Goal: Task Accomplishment & Management: Complete application form

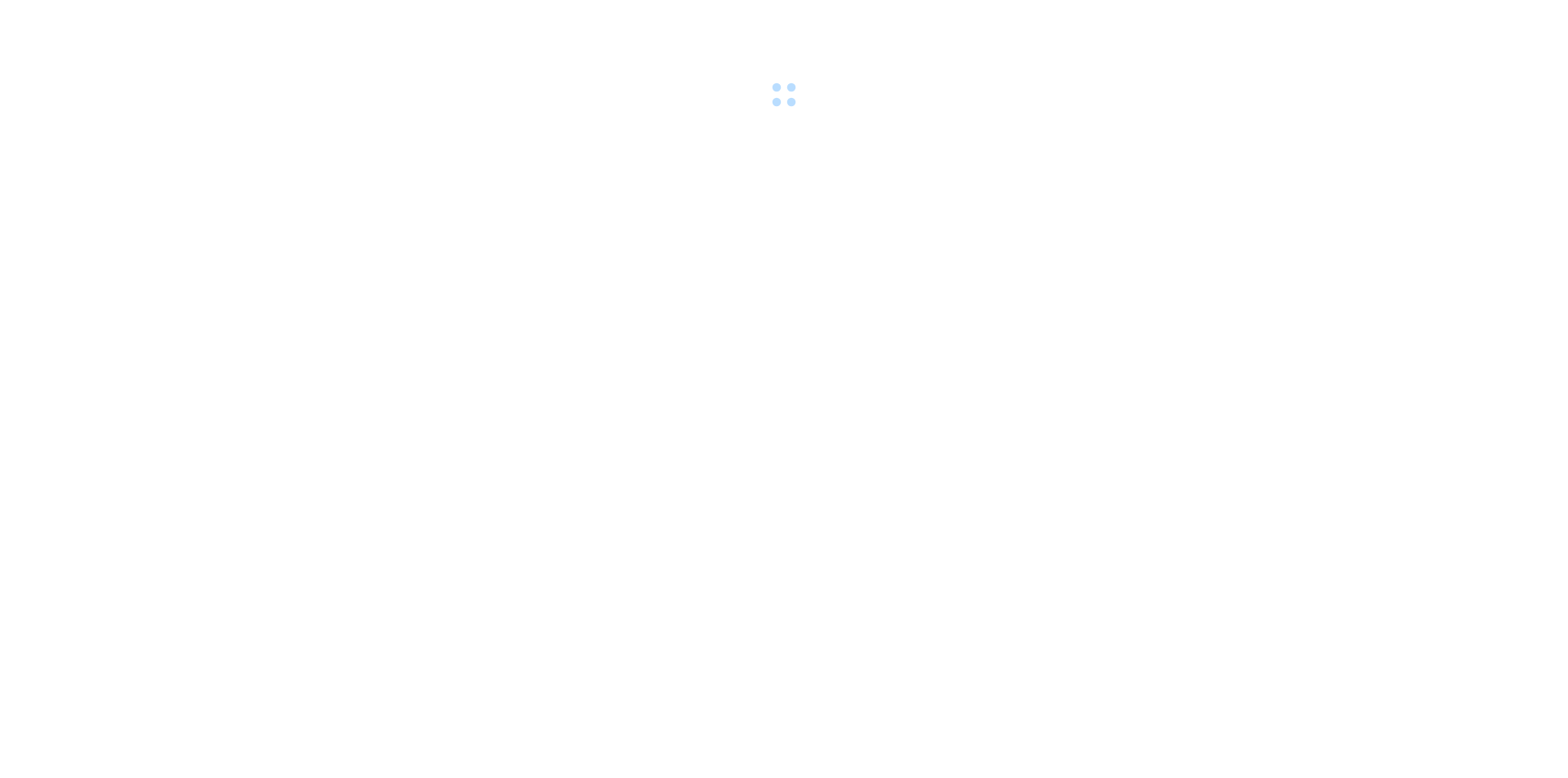
click at [336, 22] on div at bounding box center [784, 56] width 1568 height 113
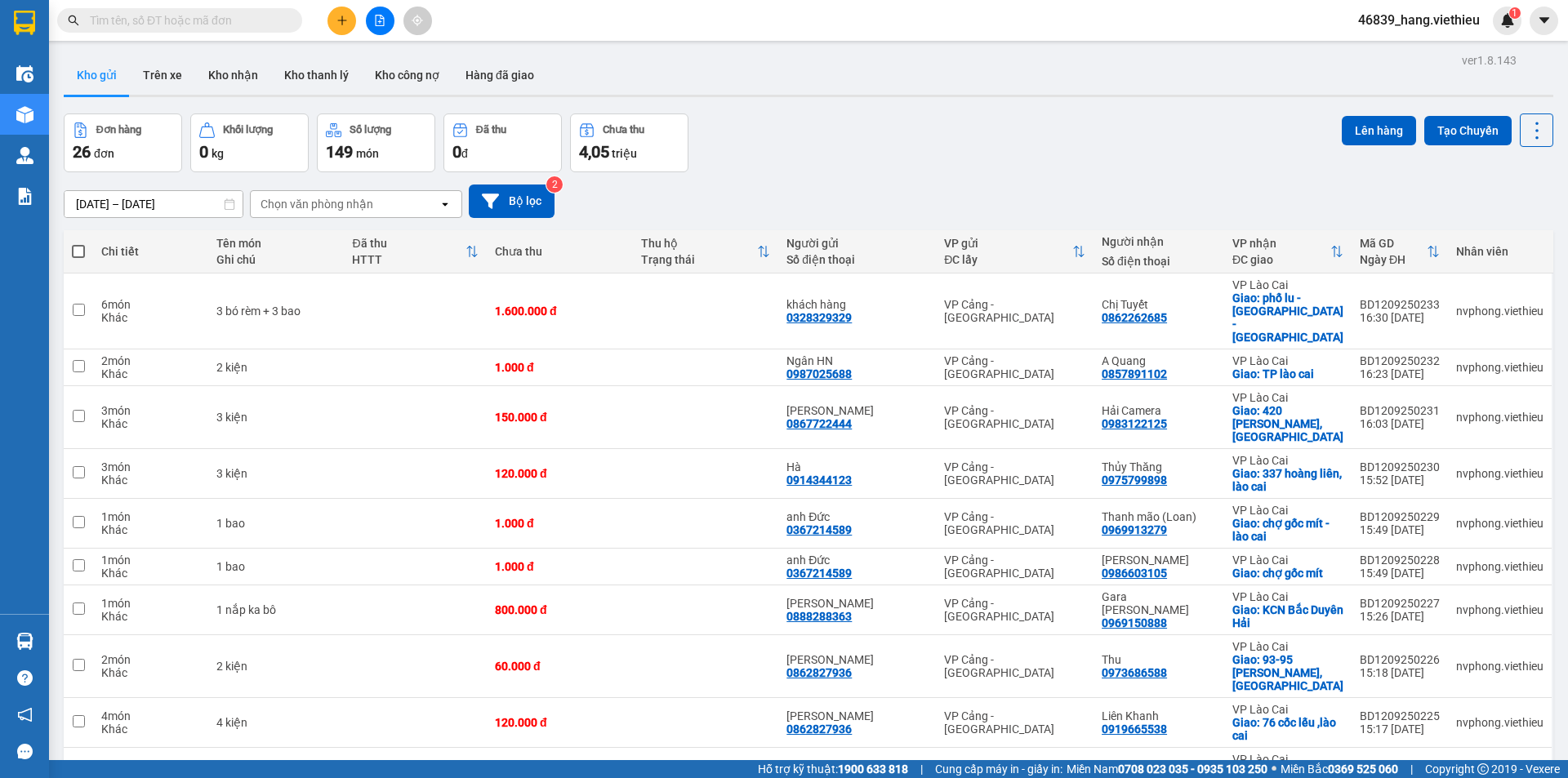
click at [337, 18] on icon "plus" at bounding box center [343, 20] width 12 height 12
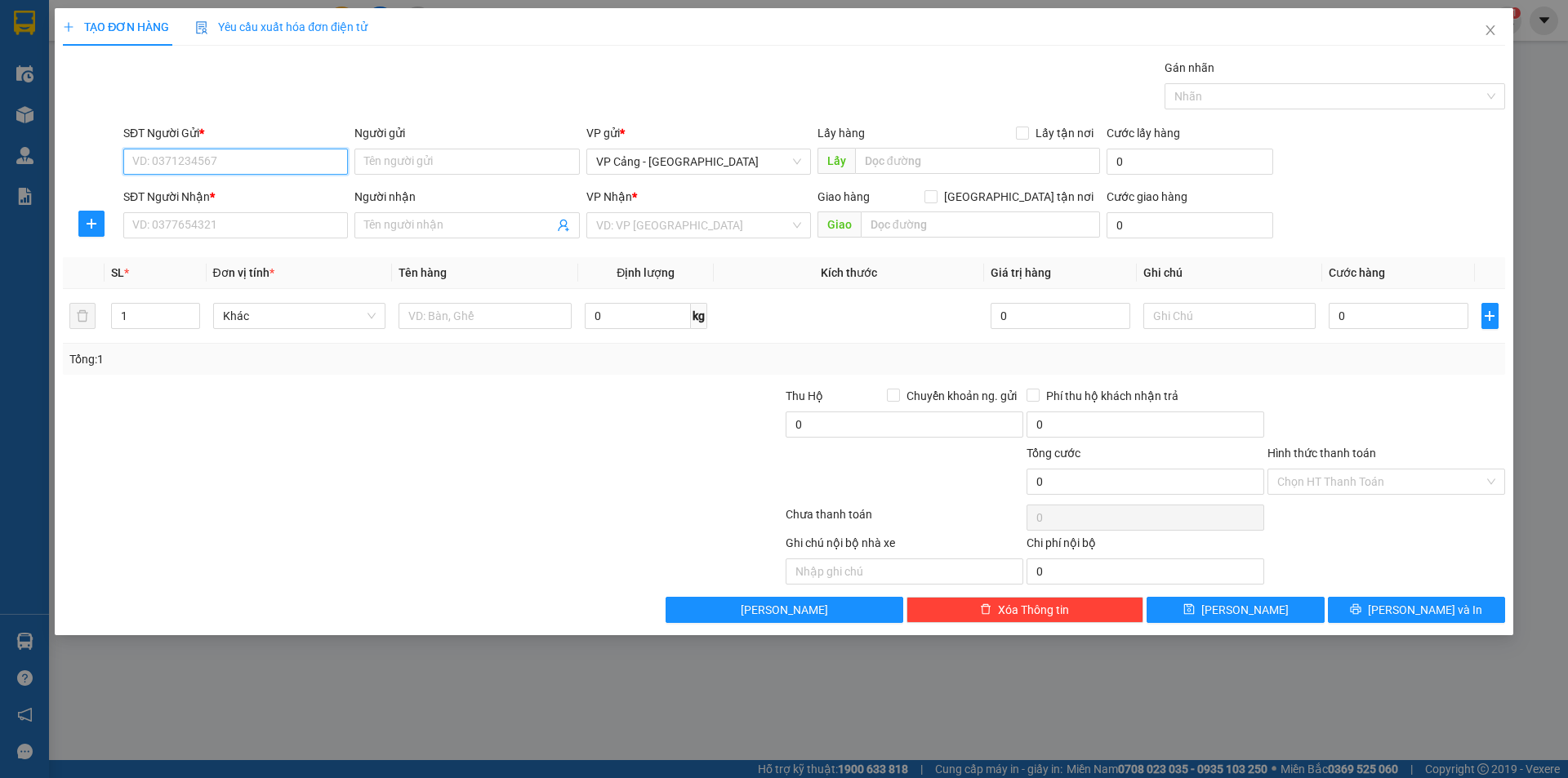
click at [289, 161] on input "SĐT Người Gửi *" at bounding box center [236, 162] width 225 height 26
type input "0989449988"
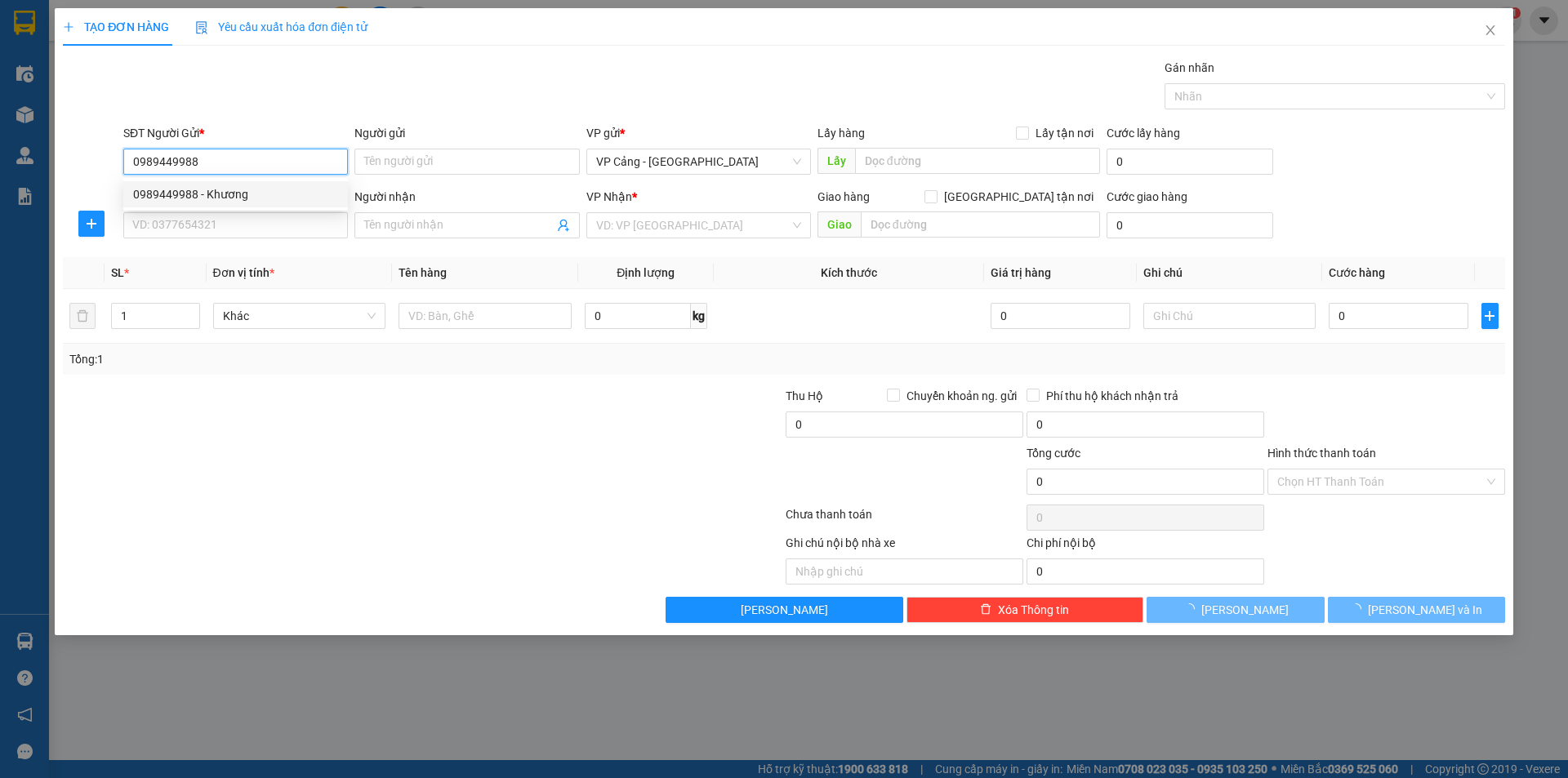
click at [295, 190] on div "0989449988 - Khương" at bounding box center [236, 194] width 205 height 18
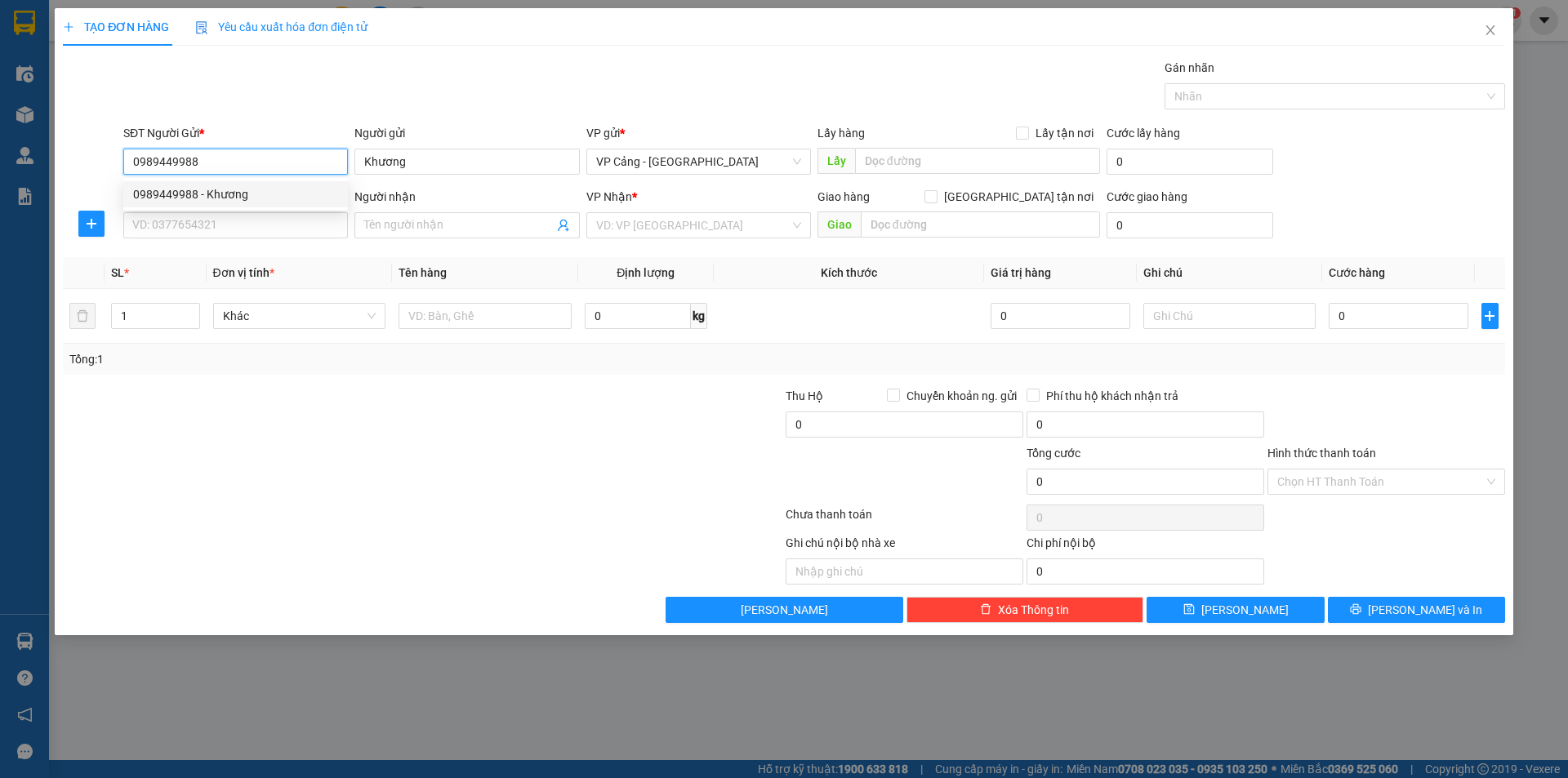
type input "Khương"
type input "0989449988"
click at [285, 220] on input "SĐT Người Nhận *" at bounding box center [236, 225] width 225 height 26
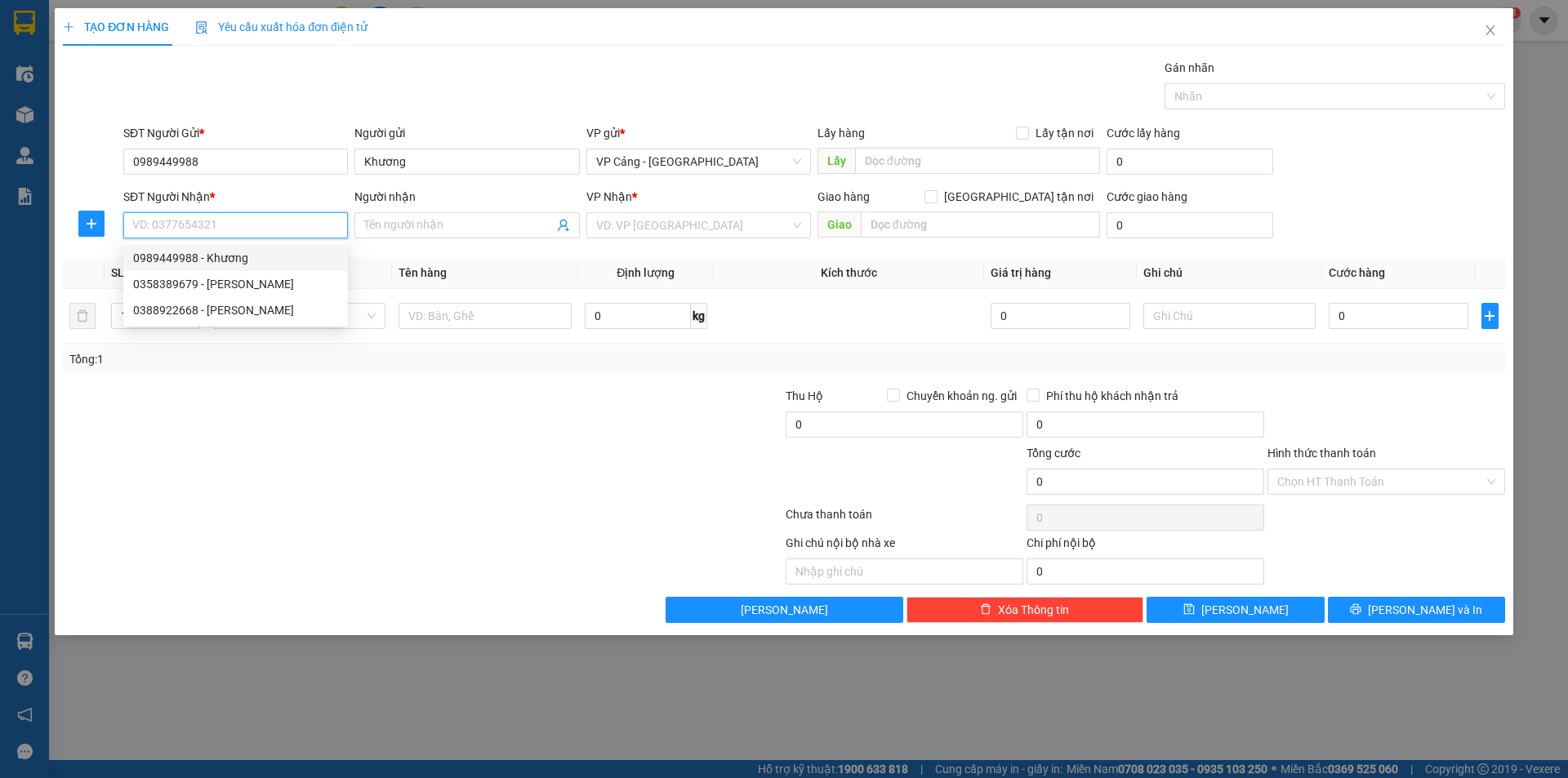
click at [270, 228] on input "SĐT Người Nhận *" at bounding box center [236, 225] width 225 height 26
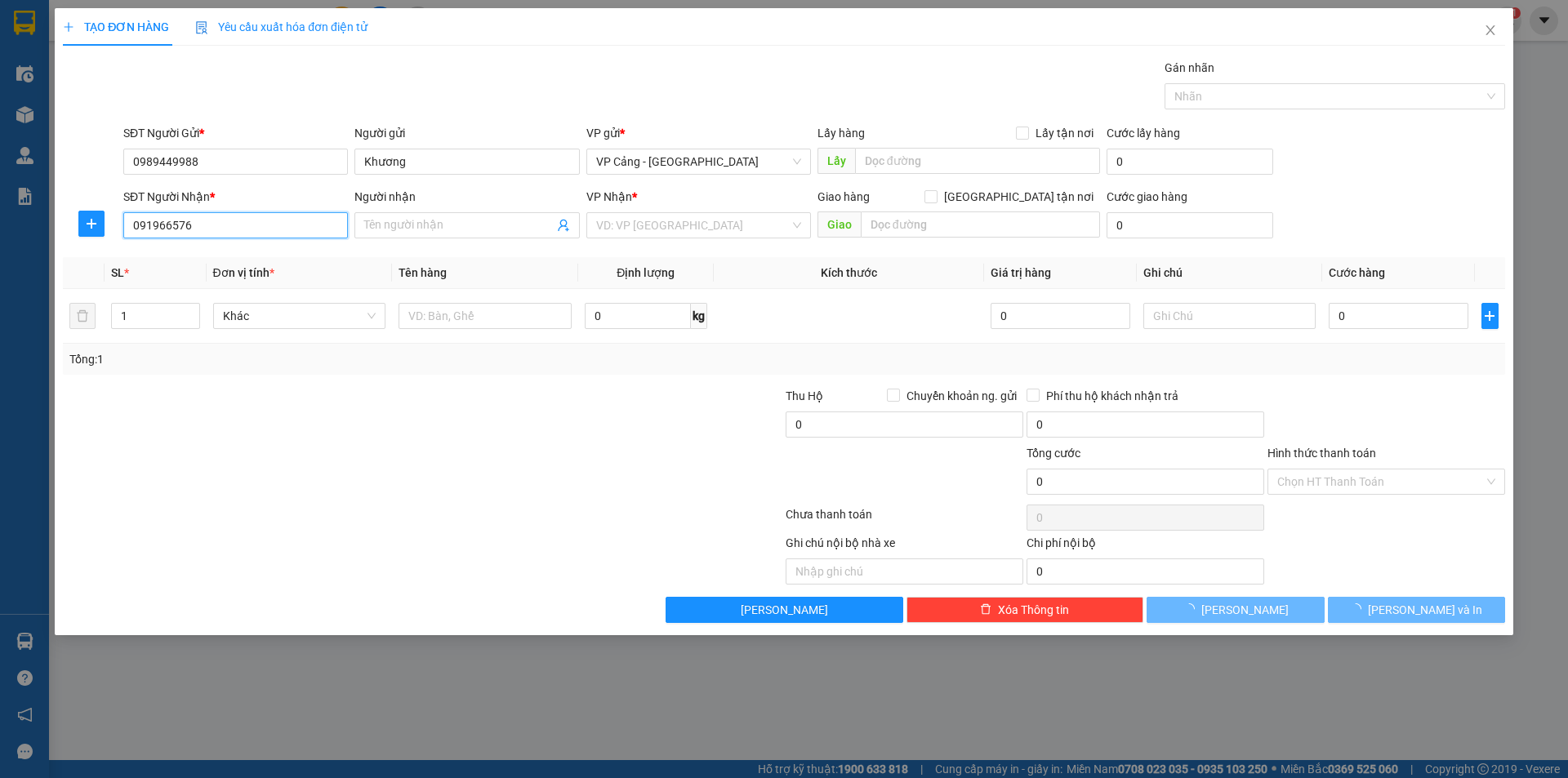
type input "0919665763"
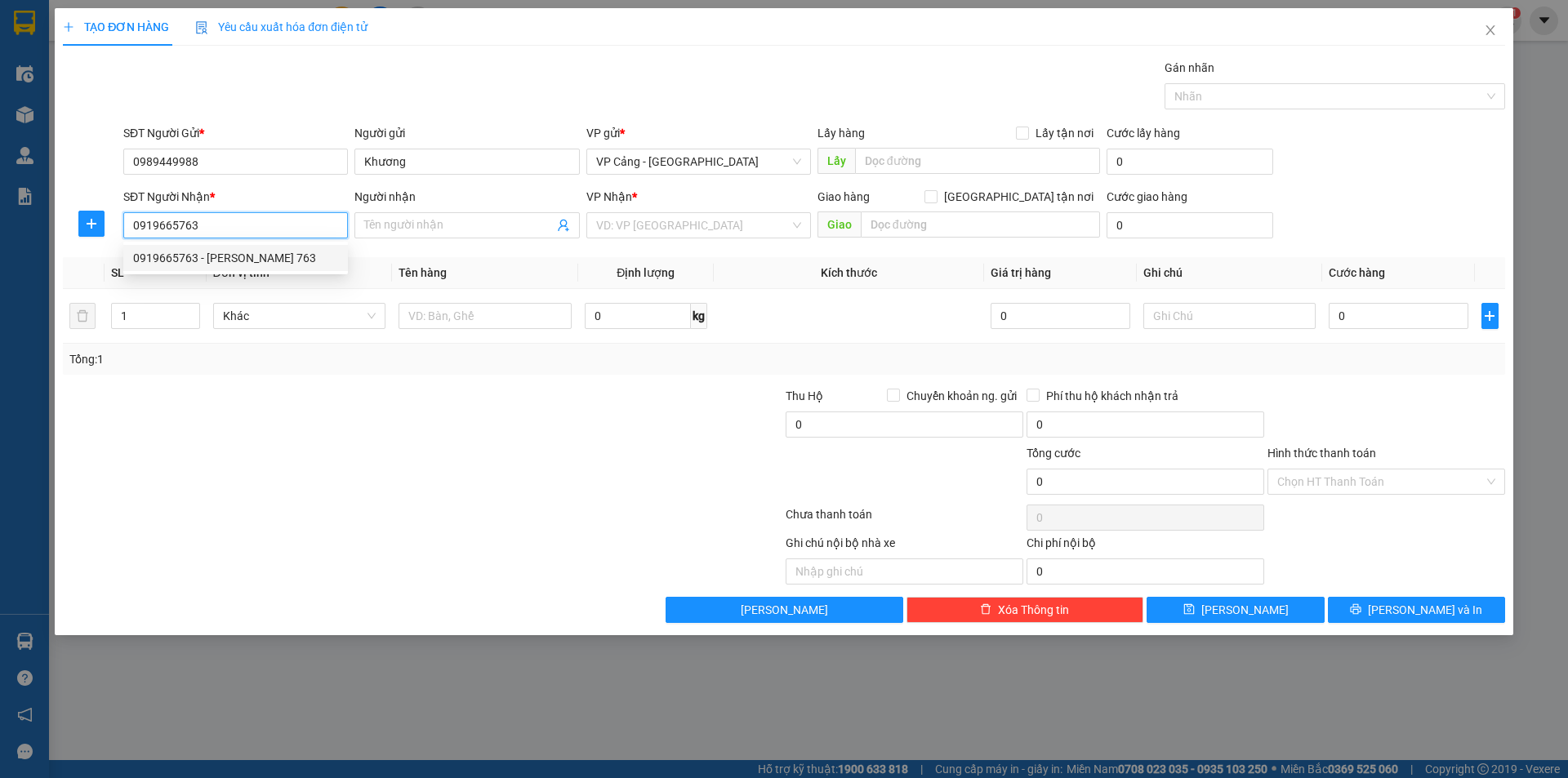
click at [291, 254] on div "0919665763 - [PERSON_NAME] 763" at bounding box center [236, 258] width 205 height 18
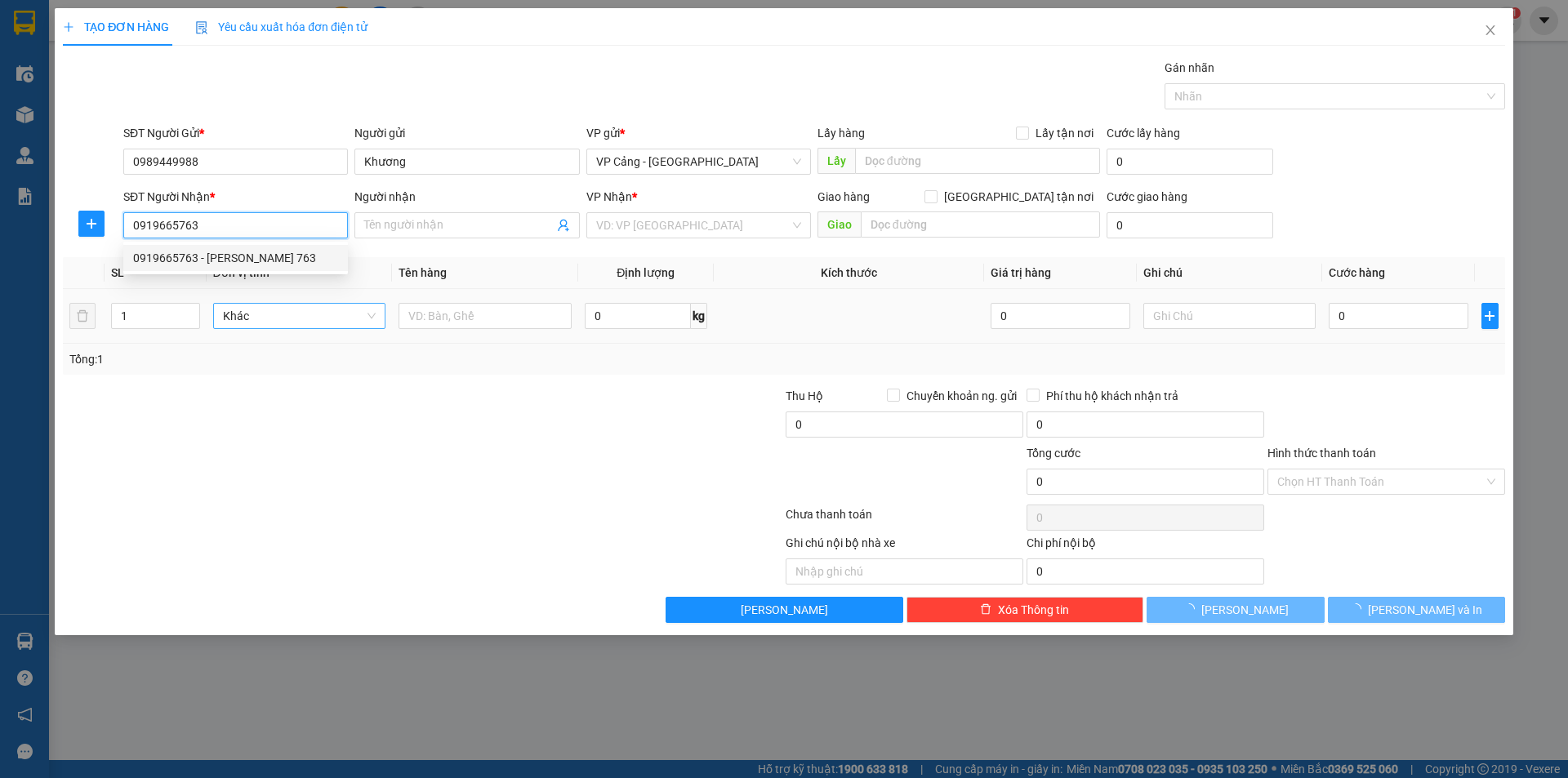
type input "Anh Tuấn 763"
checkbox input "true"
type input "Qua Kho"
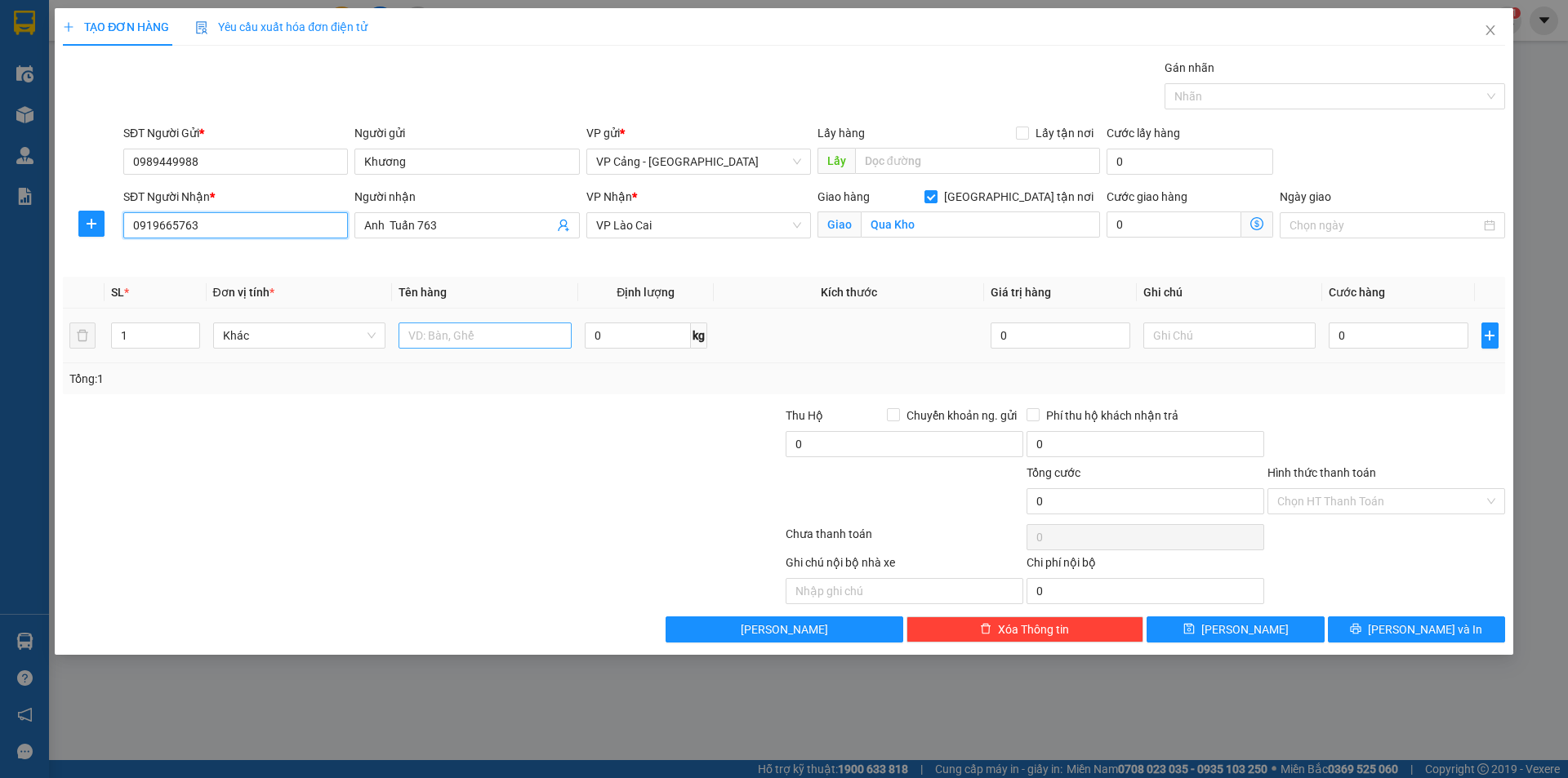
type input "0919665763"
click at [423, 336] on input "text" at bounding box center [485, 335] width 173 height 26
type input "3"
type input "1"
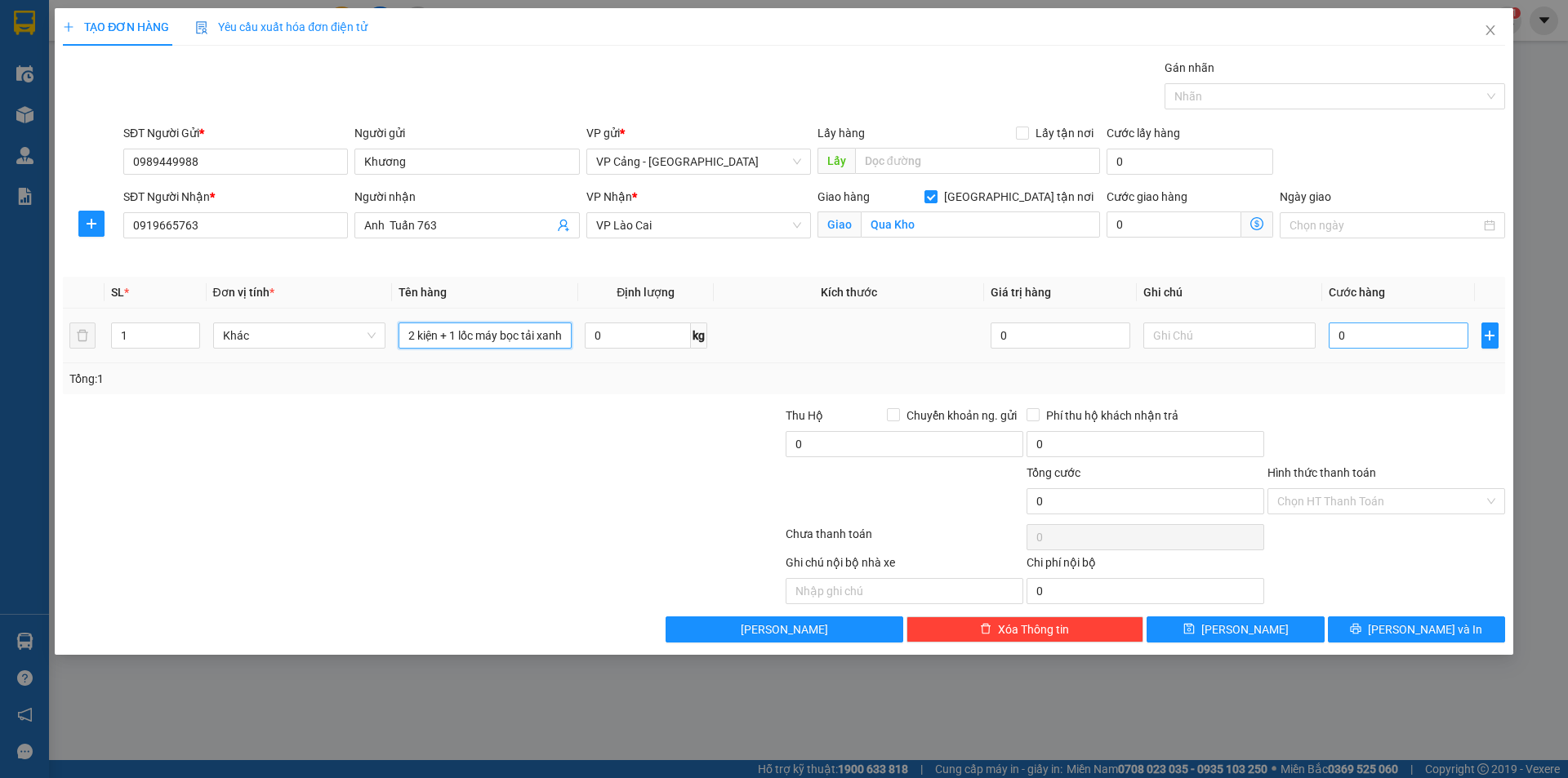
type input "2 kiện + 1 lốc máy bọc tải xanh"
click at [1413, 342] on input "0" at bounding box center [1398, 335] width 139 height 26
type input "1"
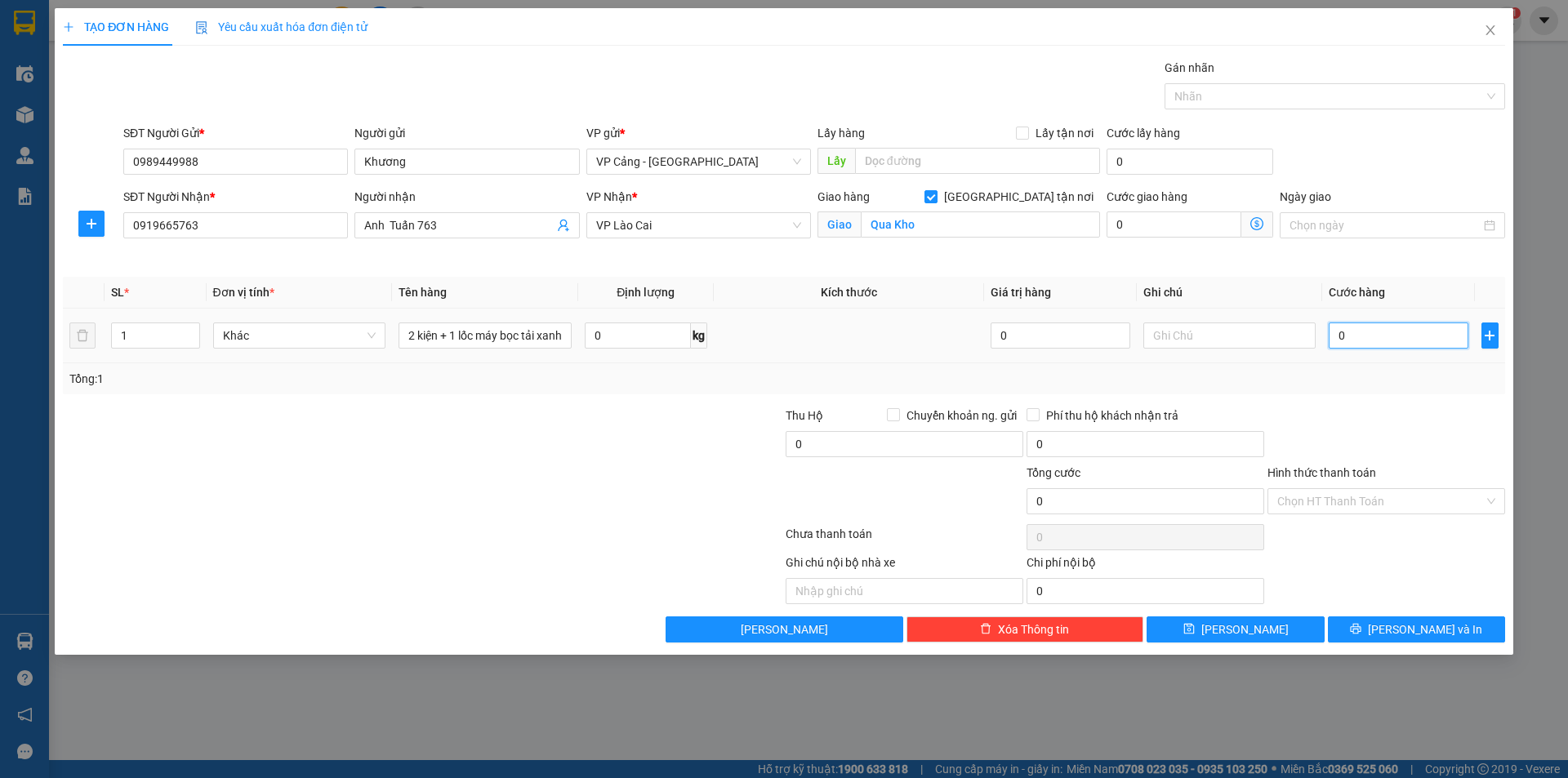
type input "1"
type input "1.000"
click at [1412, 623] on span "[PERSON_NAME] và In" at bounding box center [1425, 629] width 114 height 18
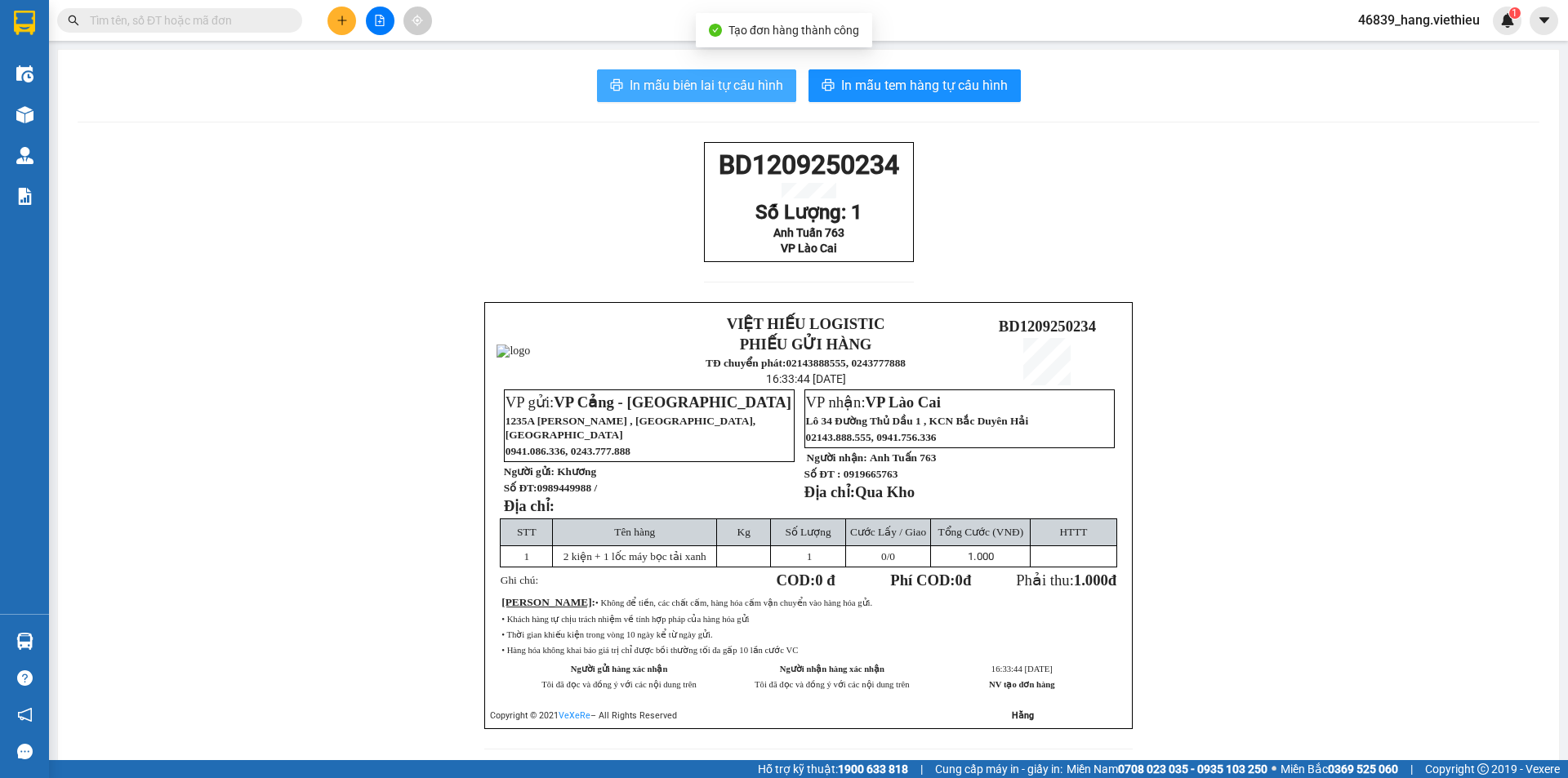
click at [722, 90] on span "In mẫu biên lai tự cấu hình" at bounding box center [707, 85] width 154 height 20
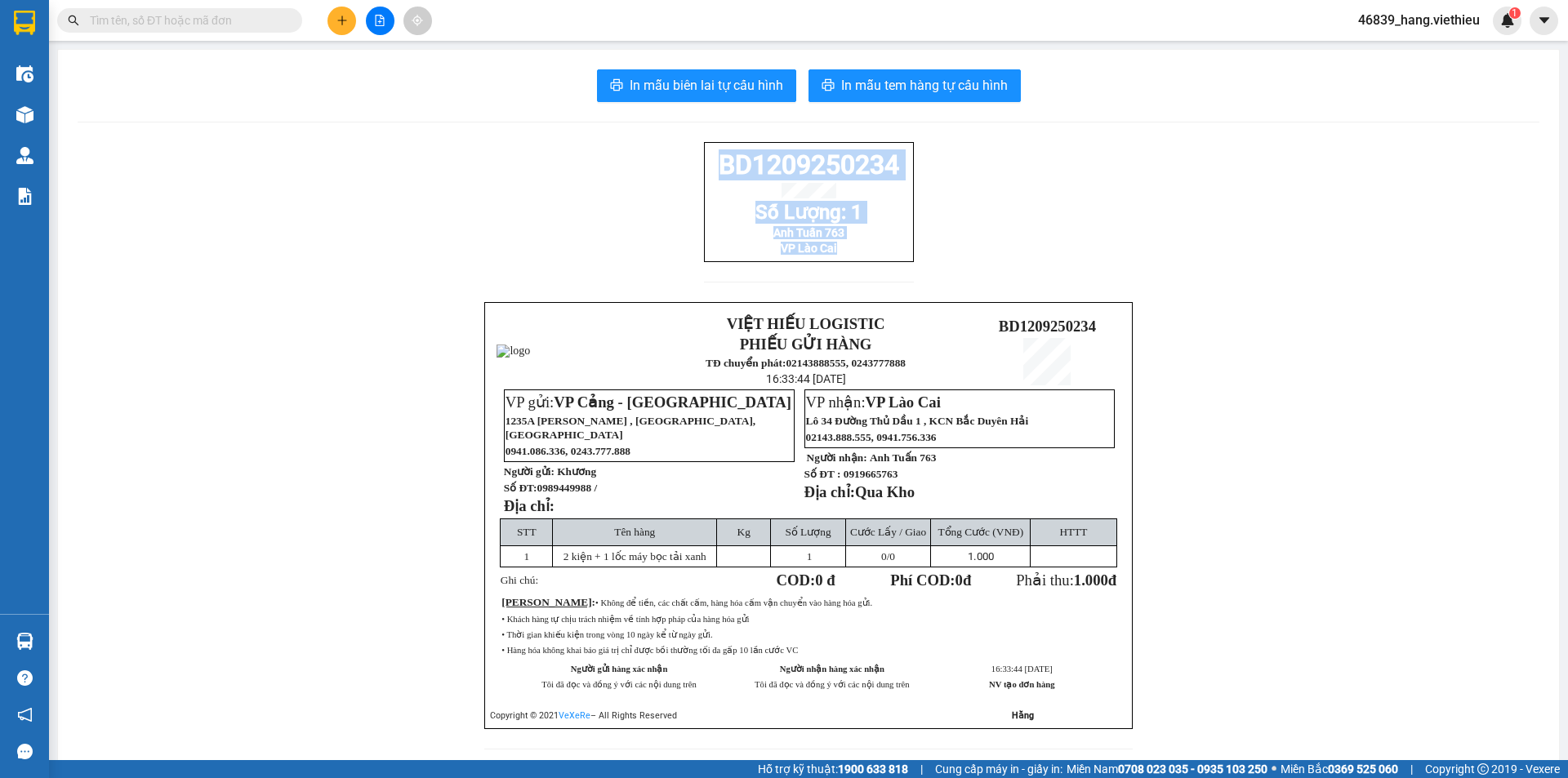
drag, startPoint x: 837, startPoint y: 268, endPoint x: 713, endPoint y: 174, distance: 155.6
click at [713, 174] on div "BD1209250234 Số Lượng: 1 Anh Tuấn 763 VP [GEOGRAPHIC_DATA]" at bounding box center [809, 202] width 210 height 120
copy div "BD1209250234 Số Lượng: 1 Anh Tuấn 763 VP [GEOGRAPHIC_DATA]"
click at [348, 19] on button at bounding box center [341, 20] width 28 height 28
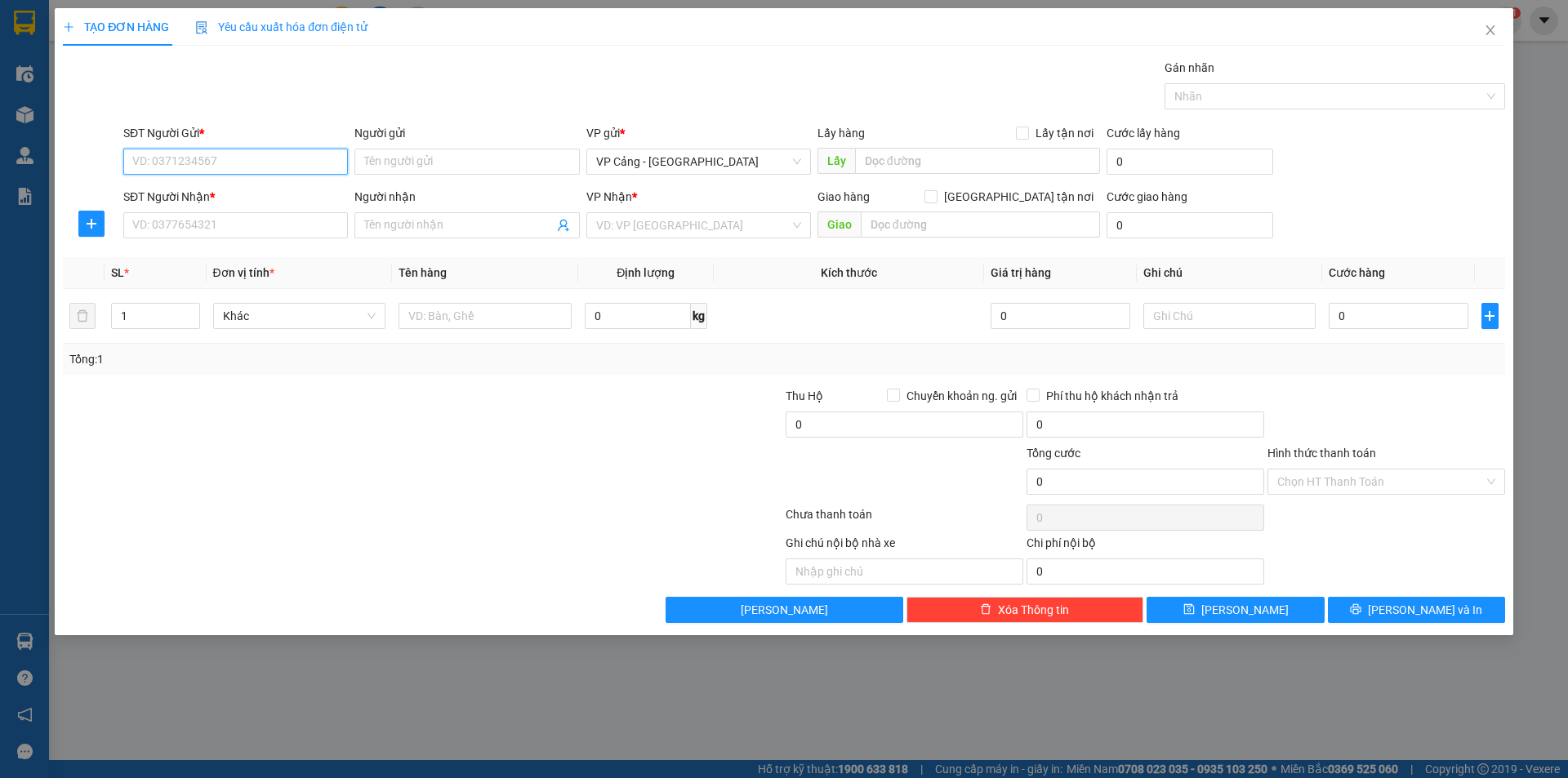
click at [305, 163] on input "SĐT Người Gửi *" at bounding box center [236, 162] width 225 height 26
click at [306, 183] on div "0912424925 - [PERSON_NAME]" at bounding box center [236, 194] width 225 height 26
type input "0912424925"
type input "[PERSON_NAME]"
type input "0912424925"
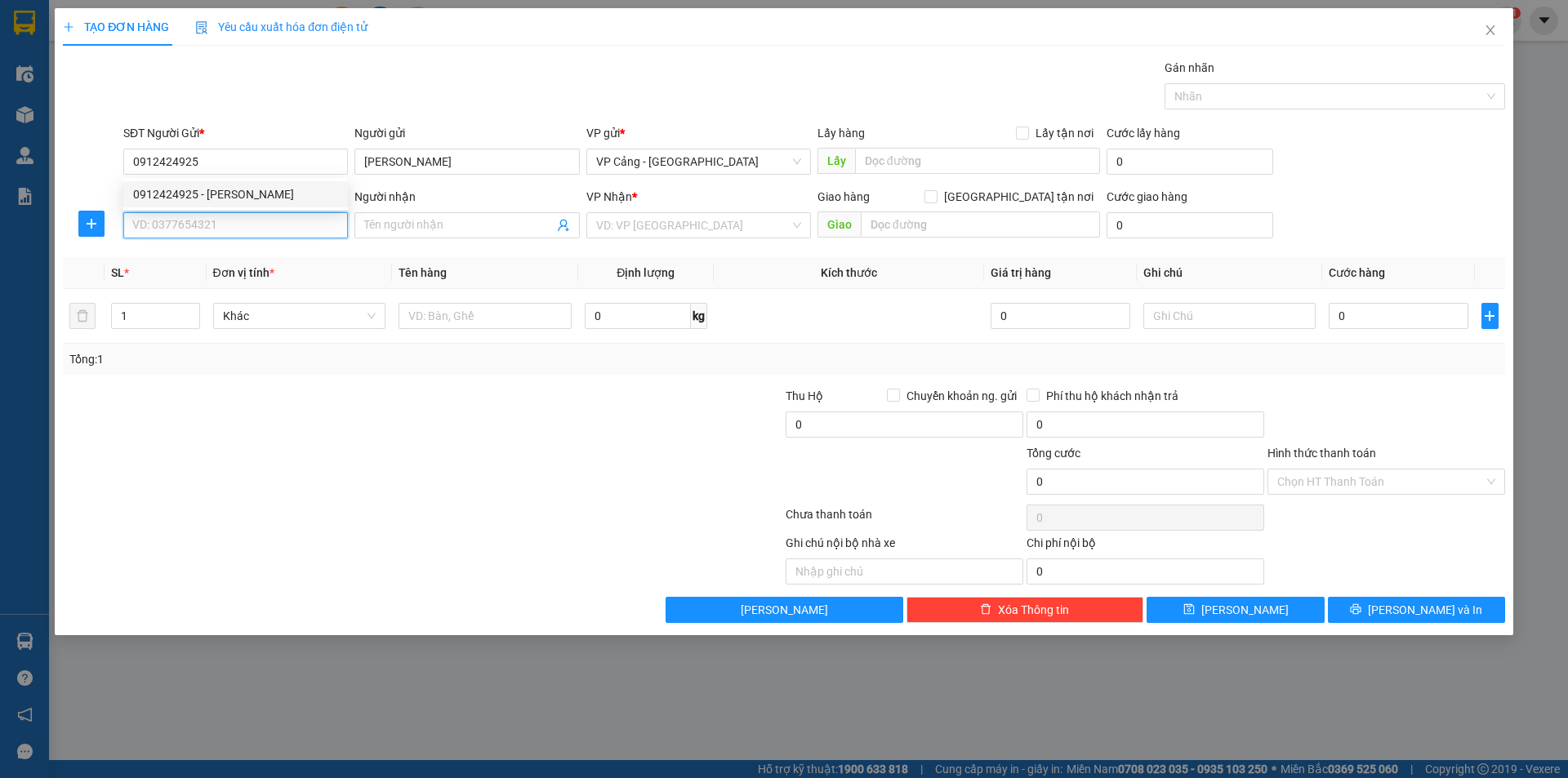
click at [286, 226] on input "SĐT Người Nhận *" at bounding box center [236, 225] width 225 height 26
click at [284, 260] on div "0975623886 - [GEOGRAPHIC_DATA]" at bounding box center [236, 258] width 205 height 18
type input "0975623886"
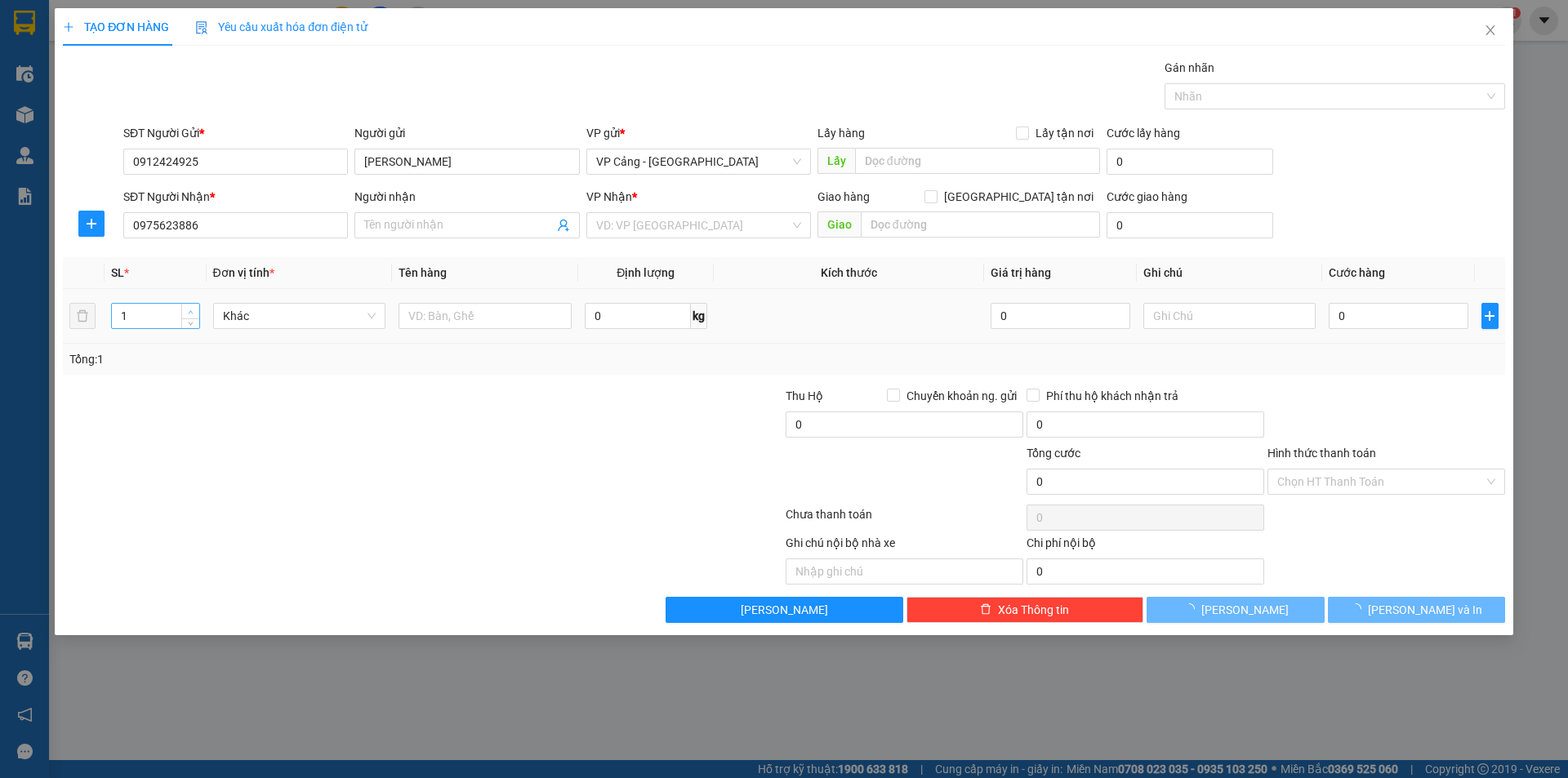
type input "Thủy dương"
checkbox input "true"
type input "ga cáp treo sapa"
type input "2"
click at [186, 316] on span "up" at bounding box center [191, 312] width 10 height 10
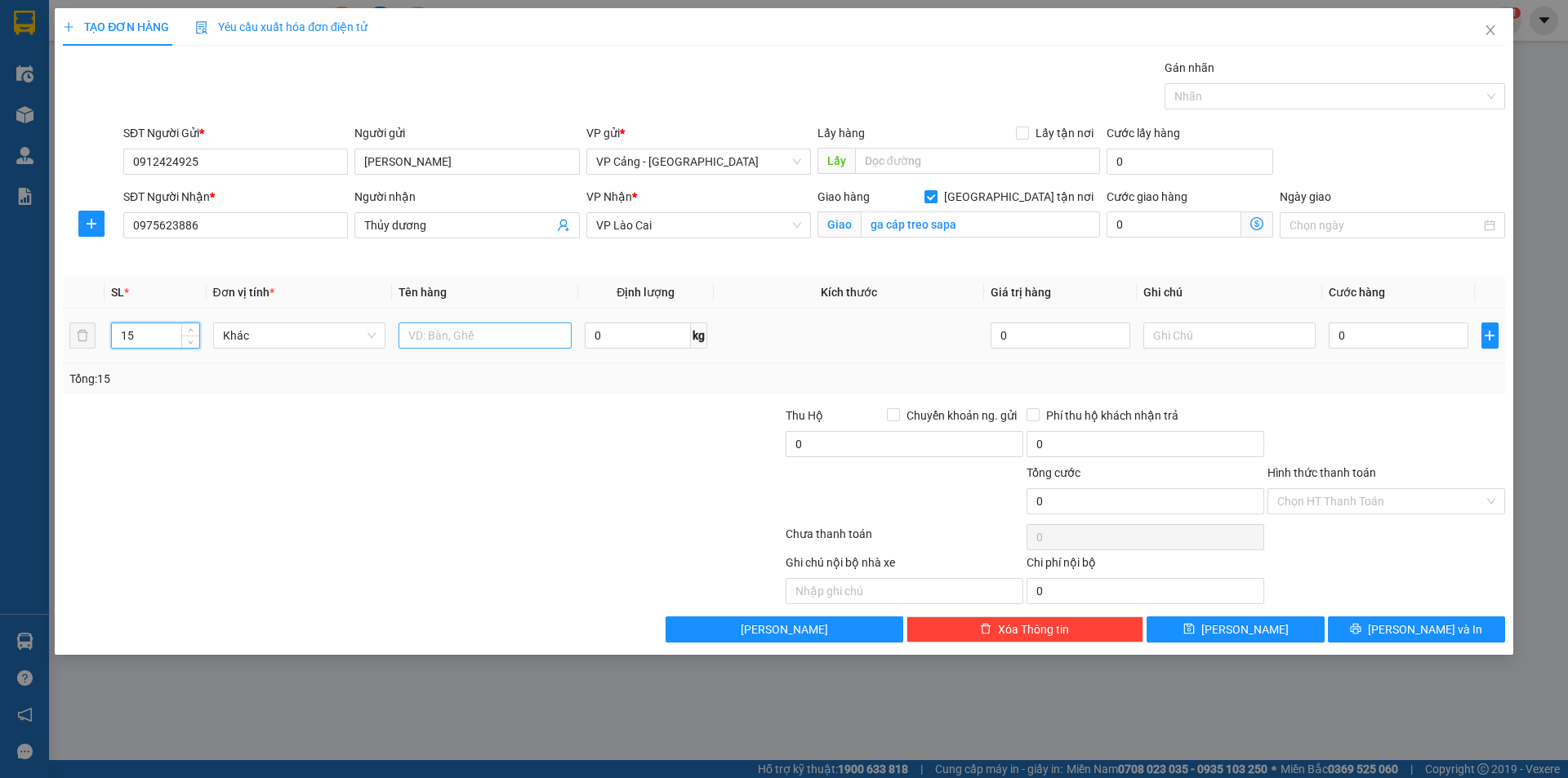
type input "15"
click at [467, 337] on input "text" at bounding box center [485, 335] width 173 height 26
type input "13 kiện giấy + 2 kiện vpp"
click at [1362, 341] on input "0" at bounding box center [1398, 335] width 139 height 26
type input "1"
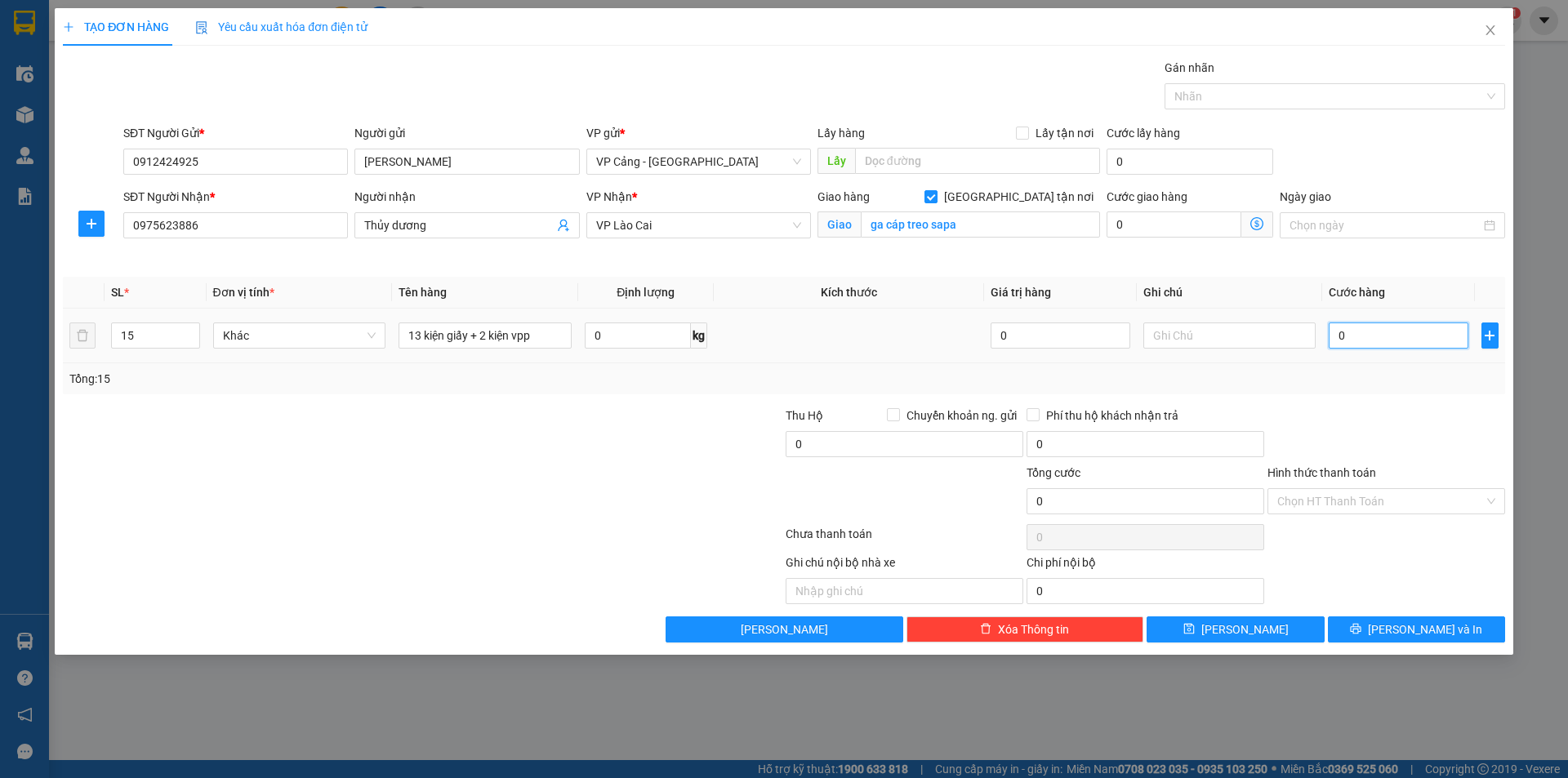
type input "1"
type input "1.000"
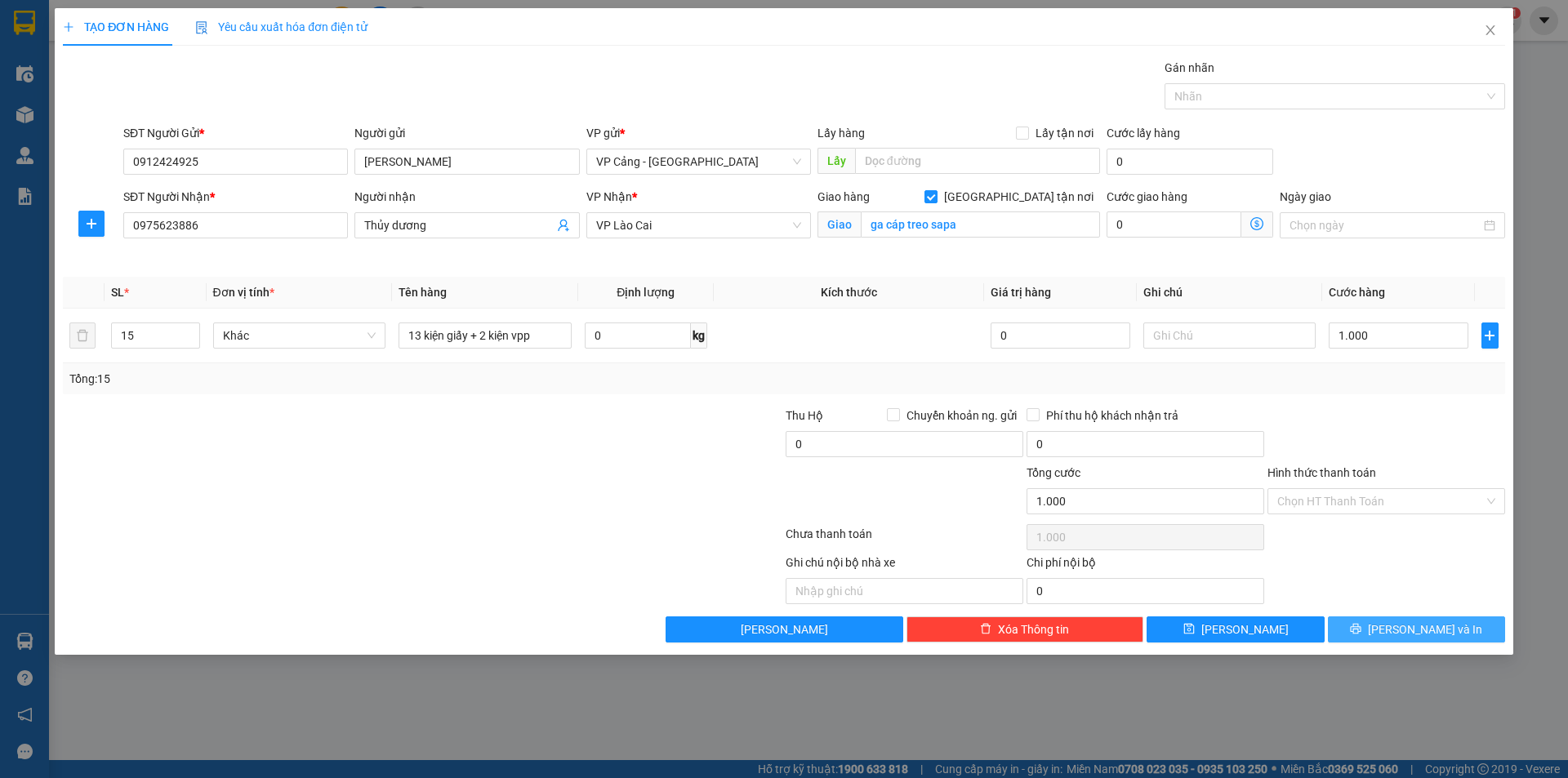
click at [1408, 631] on span "[PERSON_NAME] và In" at bounding box center [1425, 629] width 114 height 18
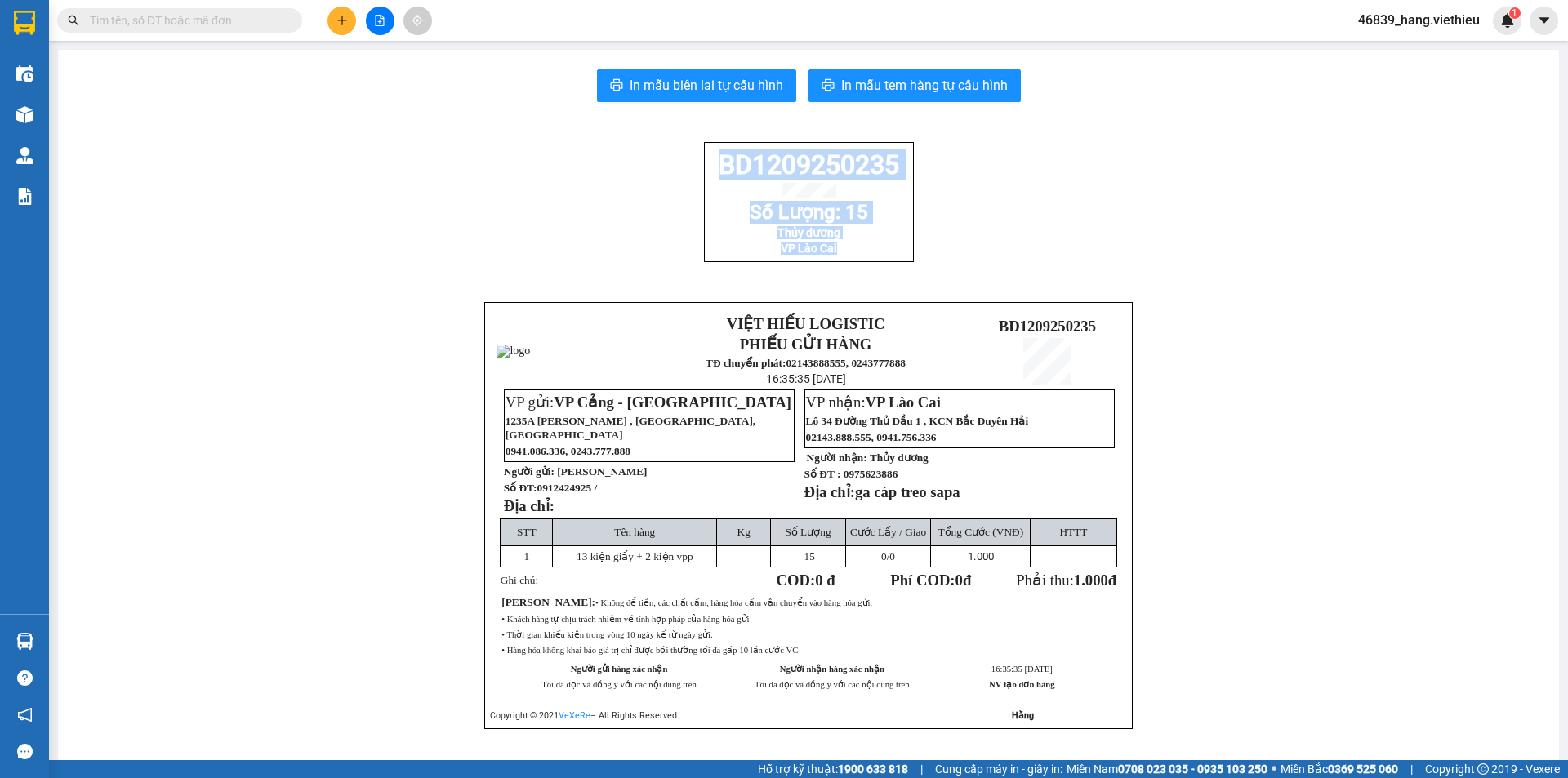
drag, startPoint x: 753, startPoint y: 228, endPoint x: 674, endPoint y: 154, distance: 108.2
click at [674, 154] on div "BD1209250235 Số Lượng: 15 Thủy dương VP [GEOGRAPHIC_DATA] VIỆT HIẾU LOGISTIC PH…" at bounding box center [808, 456] width 1462 height 627
copy div "BD1209250235 Số Lượng: 15 Thủy dương VP [GEOGRAPHIC_DATA]"
click at [721, 94] on span "In mẫu biên lai tự cấu hình" at bounding box center [707, 85] width 154 height 20
